Goal: Register for event/course

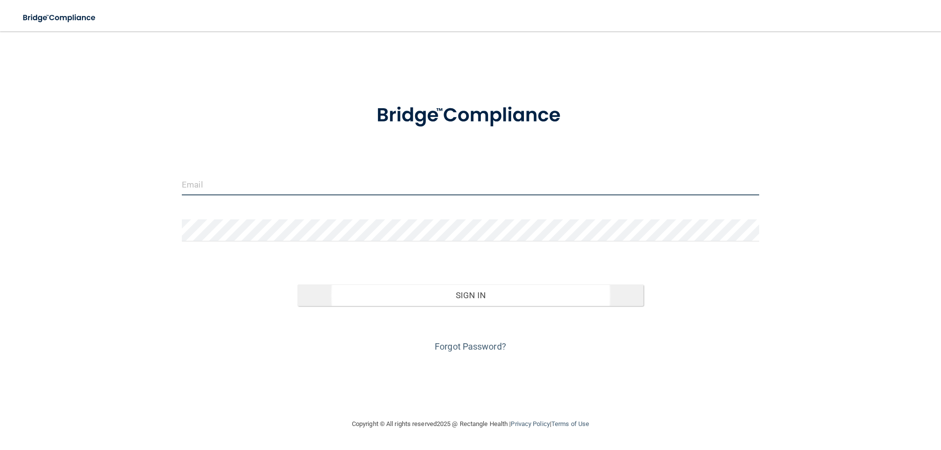
type input "[EMAIL_ADDRESS][DOMAIN_NAME]"
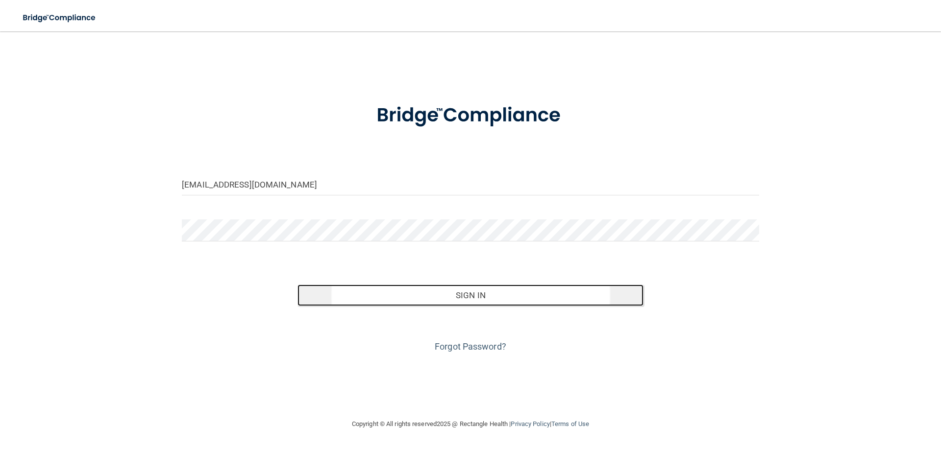
click at [422, 286] on button "Sign In" at bounding box center [470, 296] width 346 height 22
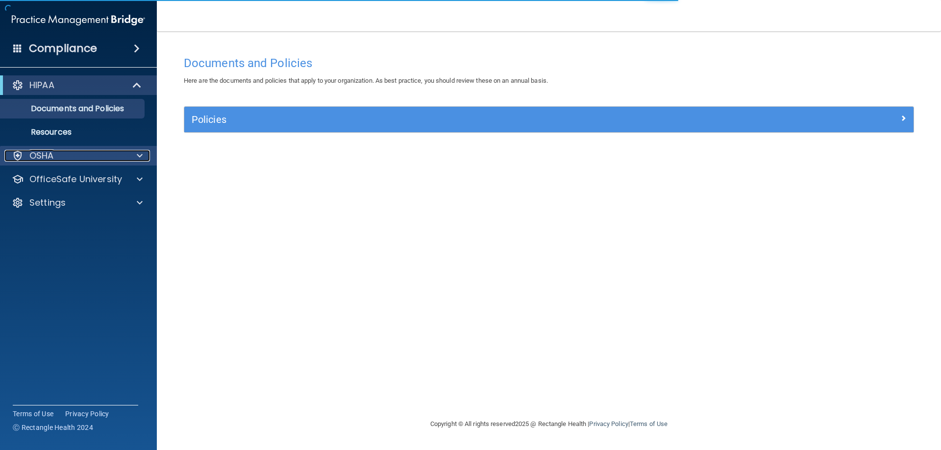
click at [141, 155] on span at bounding box center [140, 156] width 6 height 12
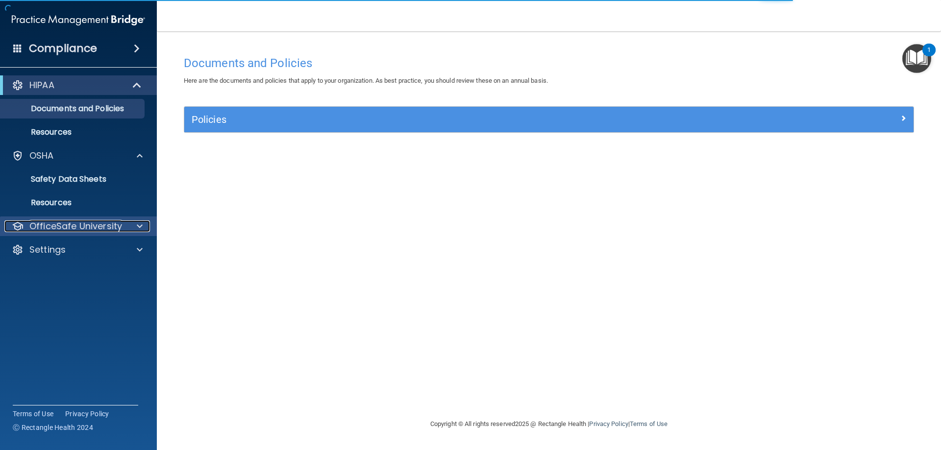
click at [146, 225] on div at bounding box center [138, 227] width 25 height 12
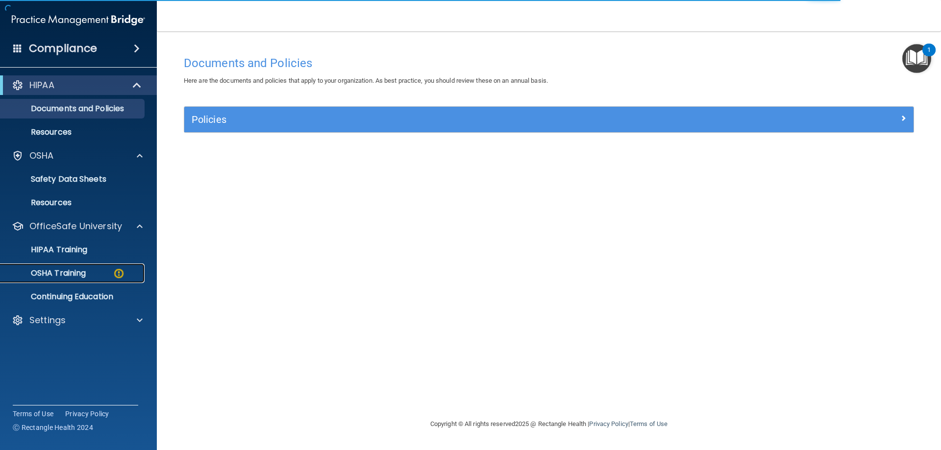
click at [86, 273] on p "OSHA Training" at bounding box center [45, 274] width 79 height 10
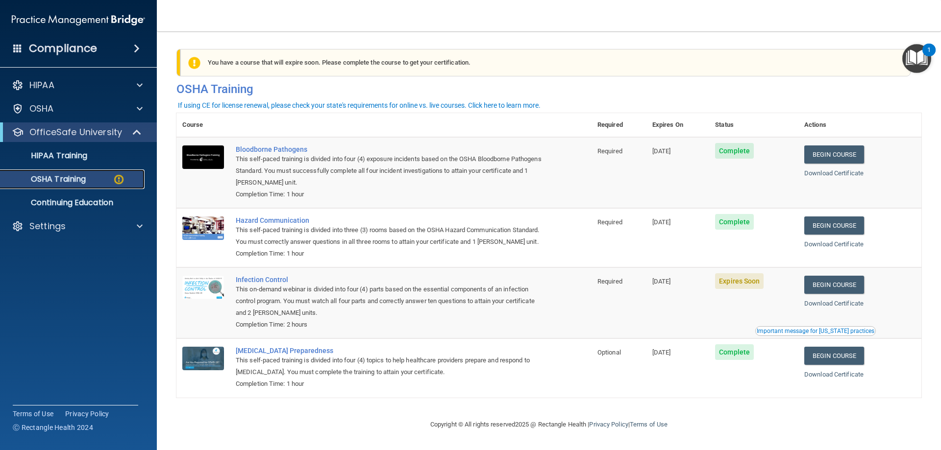
scroll to position [12, 0]
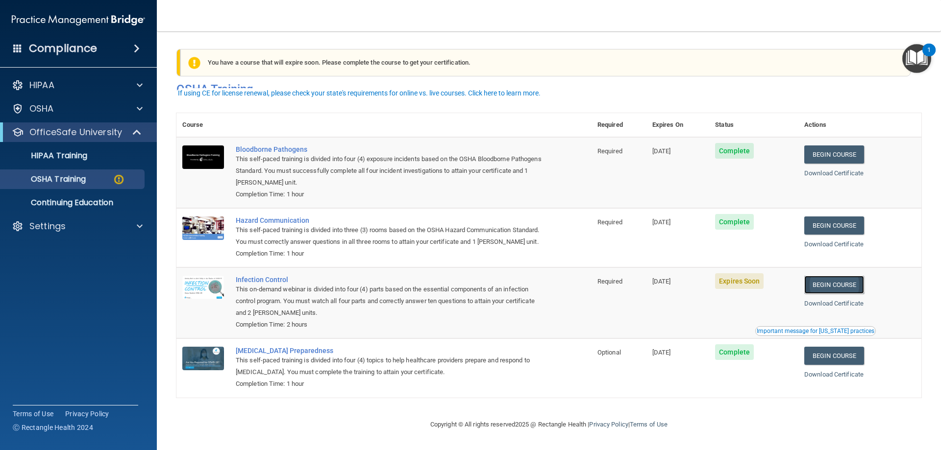
click at [823, 288] on link "Begin Course" at bounding box center [834, 285] width 60 height 18
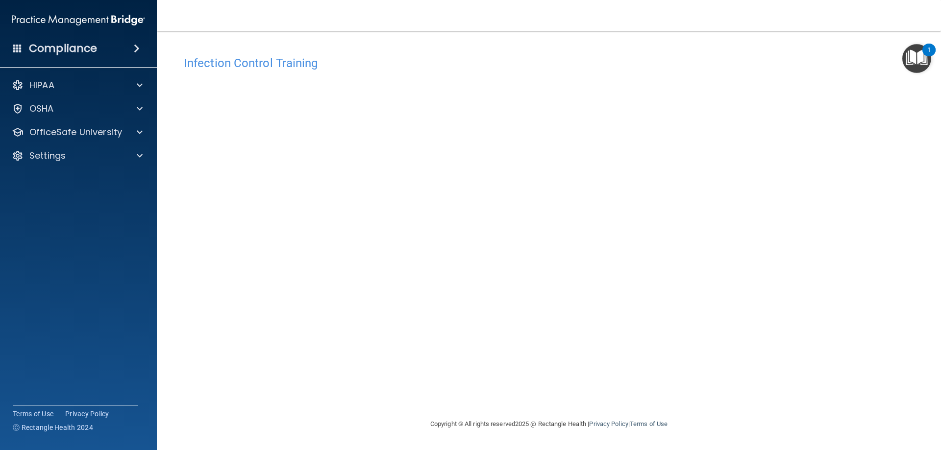
click at [923, 55] on img "Open Resource Center, 1 new notification" at bounding box center [916, 58] width 29 height 29
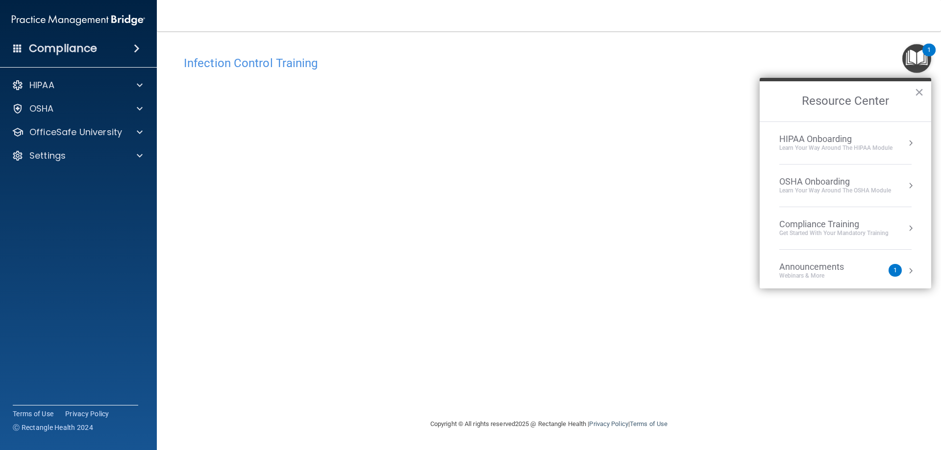
click at [906, 269] on button "Resource Center" at bounding box center [911, 271] width 10 height 10
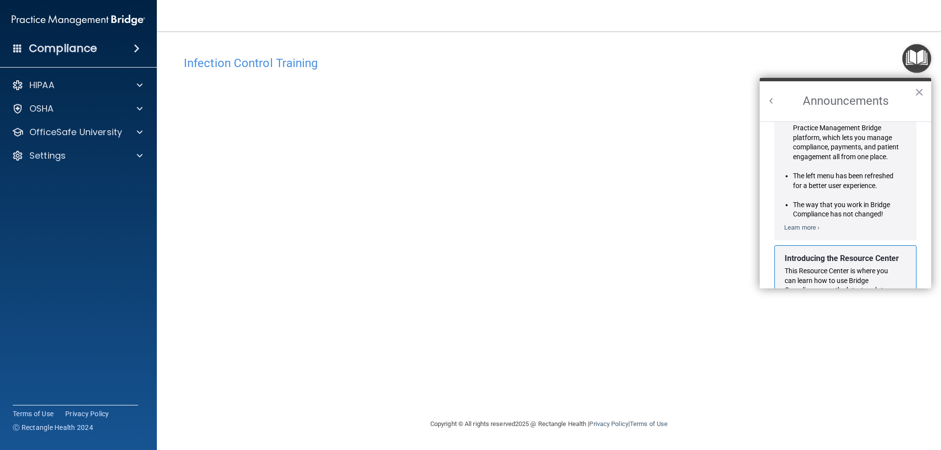
scroll to position [172, 0]
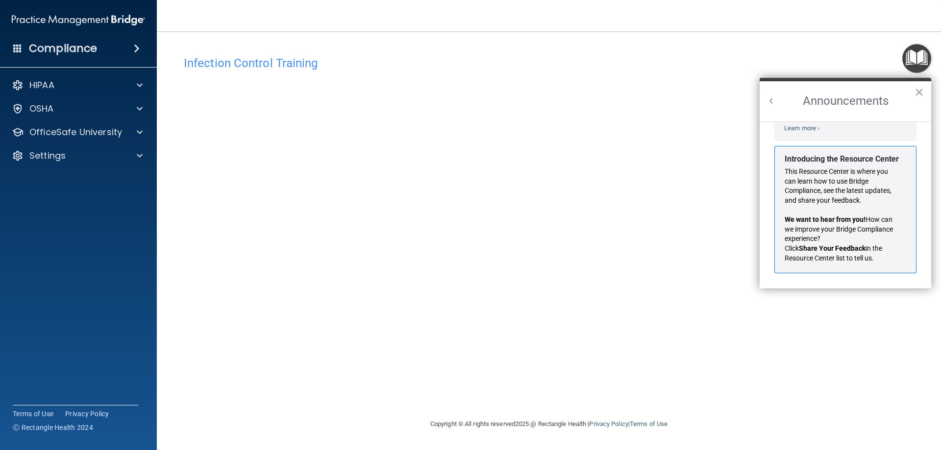
click at [815, 317] on div "Infection Control Training This course doesn’t expire until [DATE]. Are you sur…" at bounding box center [548, 235] width 745 height 368
drag, startPoint x: 752, startPoint y: 354, endPoint x: 748, endPoint y: 351, distance: 5.2
click at [751, 354] on div "Infection Control Training This course doesn’t expire until [DATE]. Are you sur…" at bounding box center [548, 235] width 745 height 368
click at [923, 90] on button "×" at bounding box center [918, 92] width 9 height 16
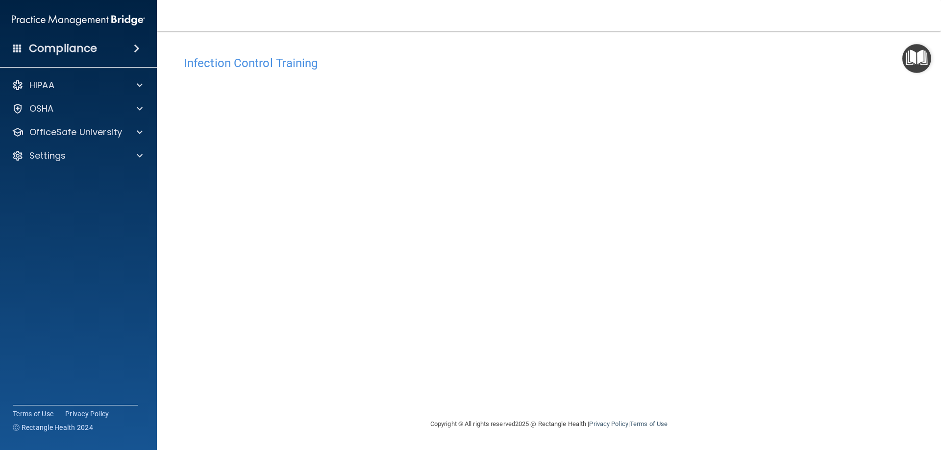
drag, startPoint x: 741, startPoint y: 202, endPoint x: 781, endPoint y: 127, distance: 85.5
click at [781, 127] on div "Infection Control Training This course doesn’t expire until 10/23/2025. Are you…" at bounding box center [548, 235] width 745 height 368
